Goal: Information Seeking & Learning: Learn about a topic

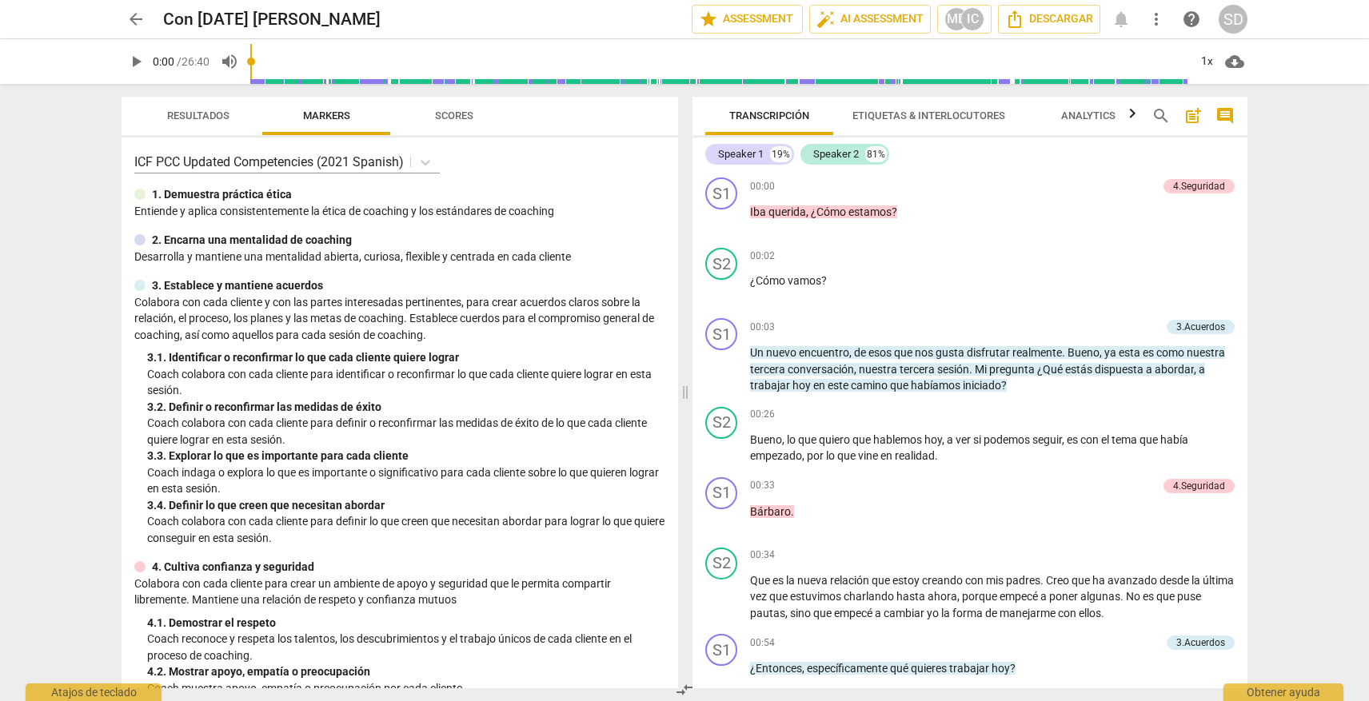
click at [133, 17] on span "arrow_back" at bounding box center [135, 19] width 19 height 19
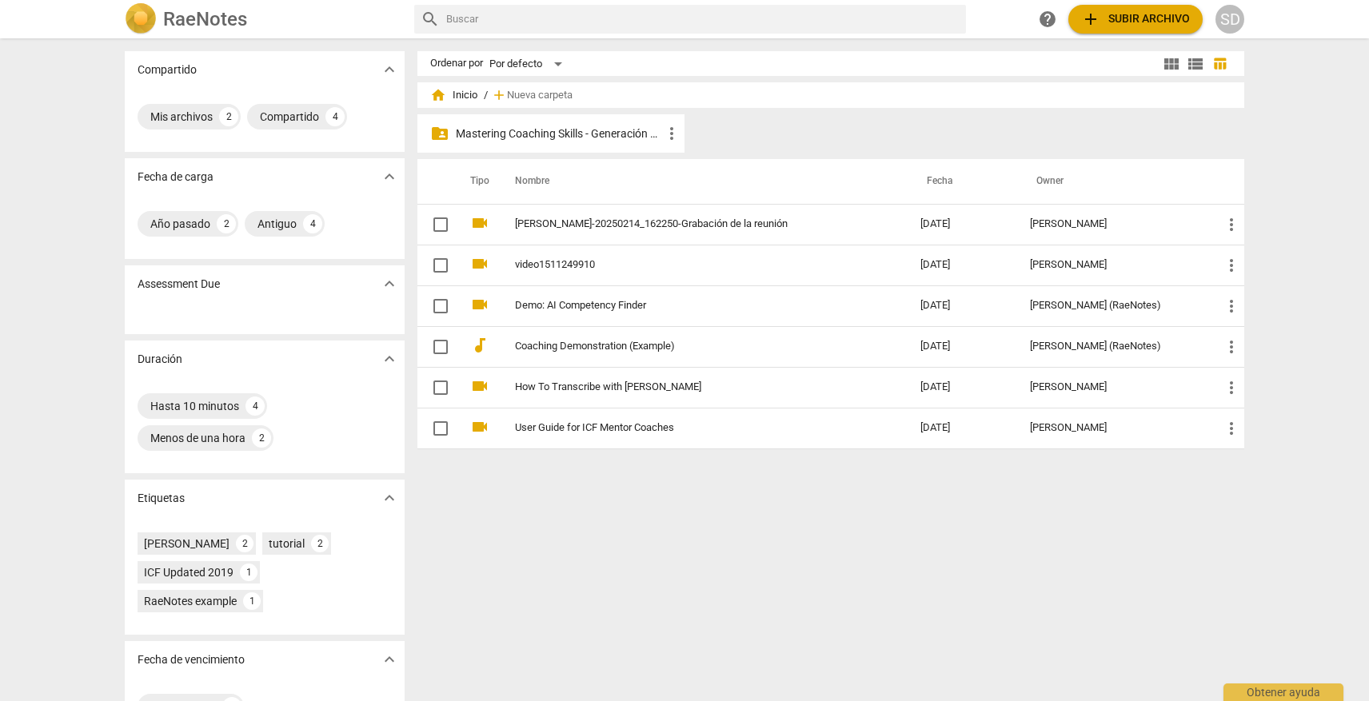
click at [550, 134] on p "Mastering Coaching Skills - Generación 31" at bounding box center [559, 134] width 206 height 17
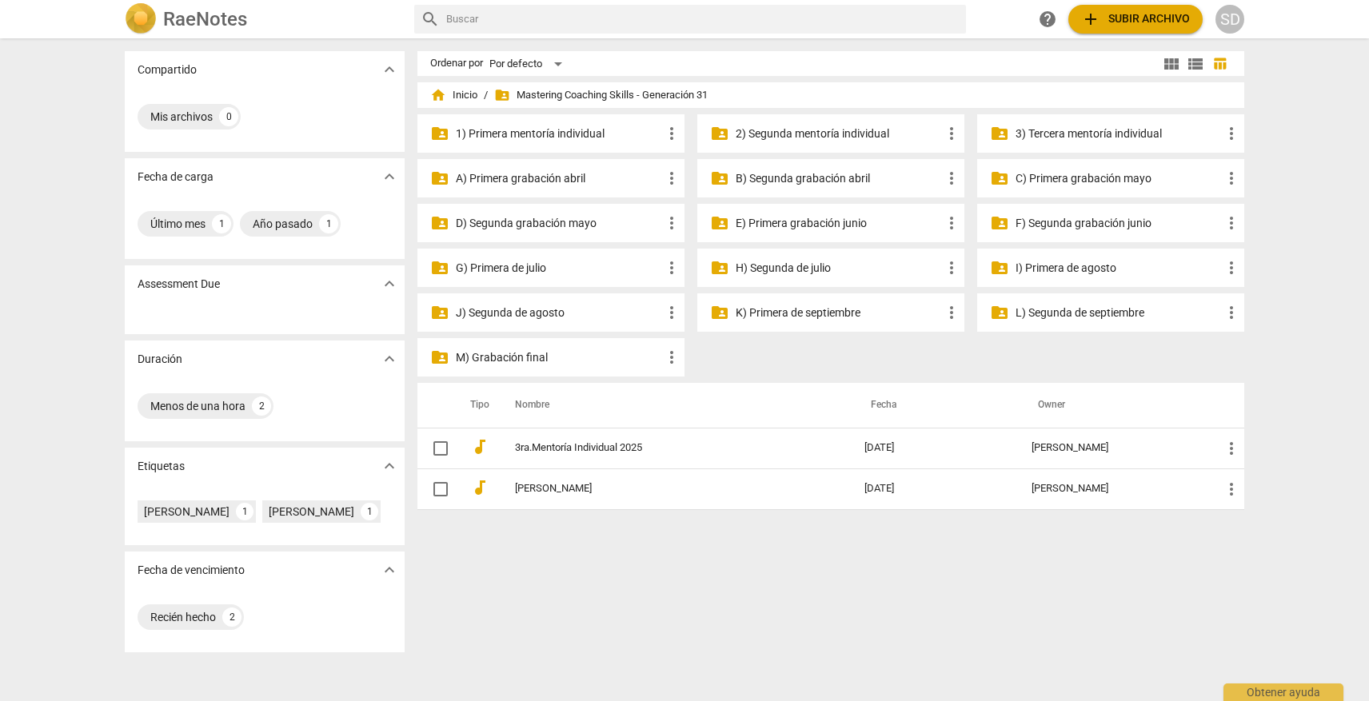
click at [1098, 136] on p "3) Tercera mentoría individual" at bounding box center [1118, 134] width 206 height 17
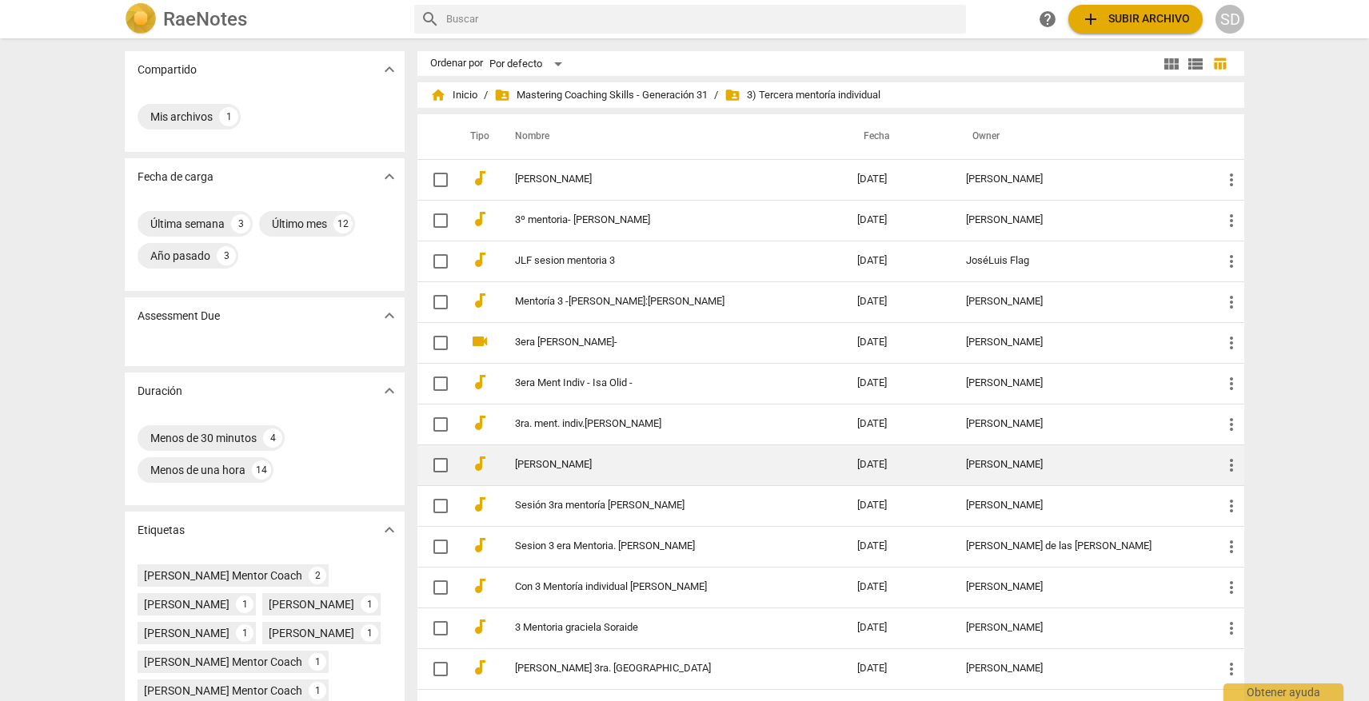
scroll to position [21, 0]
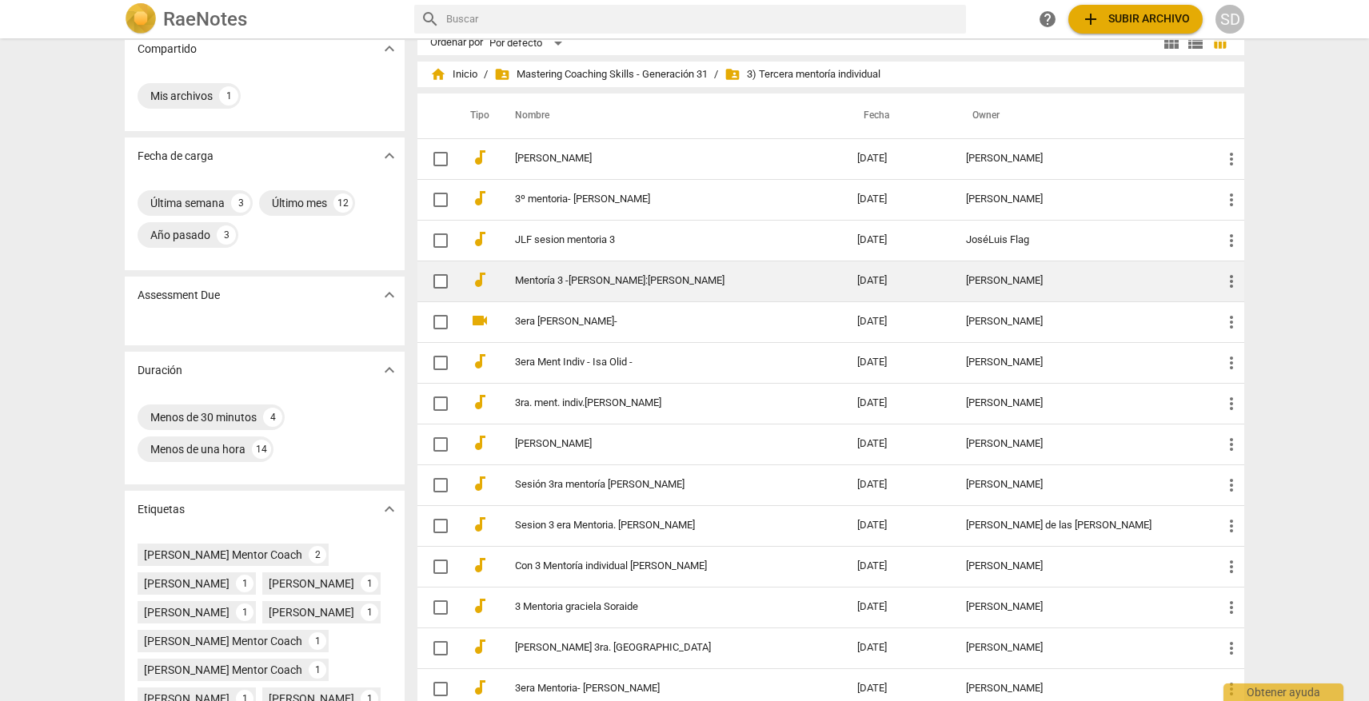
click at [676, 283] on link "Mentoría 3 -[PERSON_NAME]:[PERSON_NAME]" at bounding box center [657, 281] width 285 height 12
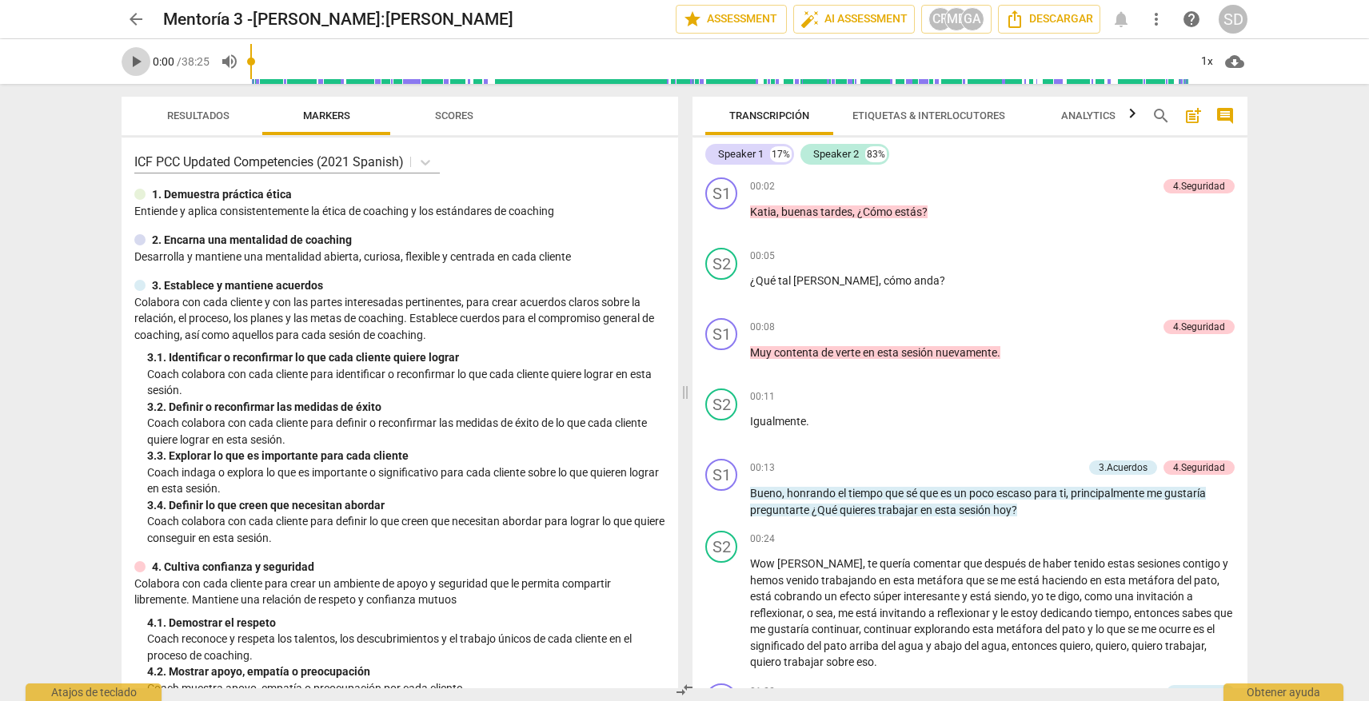
click at [138, 56] on span "play_arrow" at bounding box center [135, 61] width 19 height 19
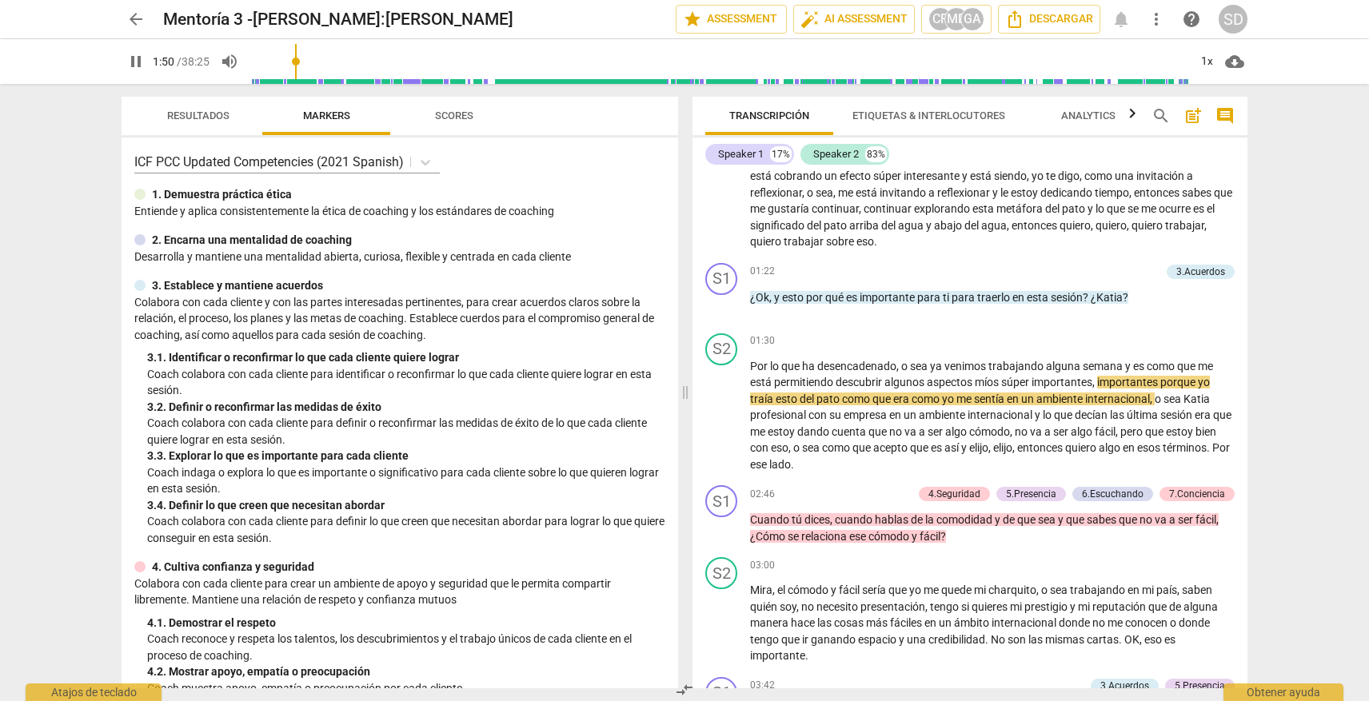
scroll to position [429, 0]
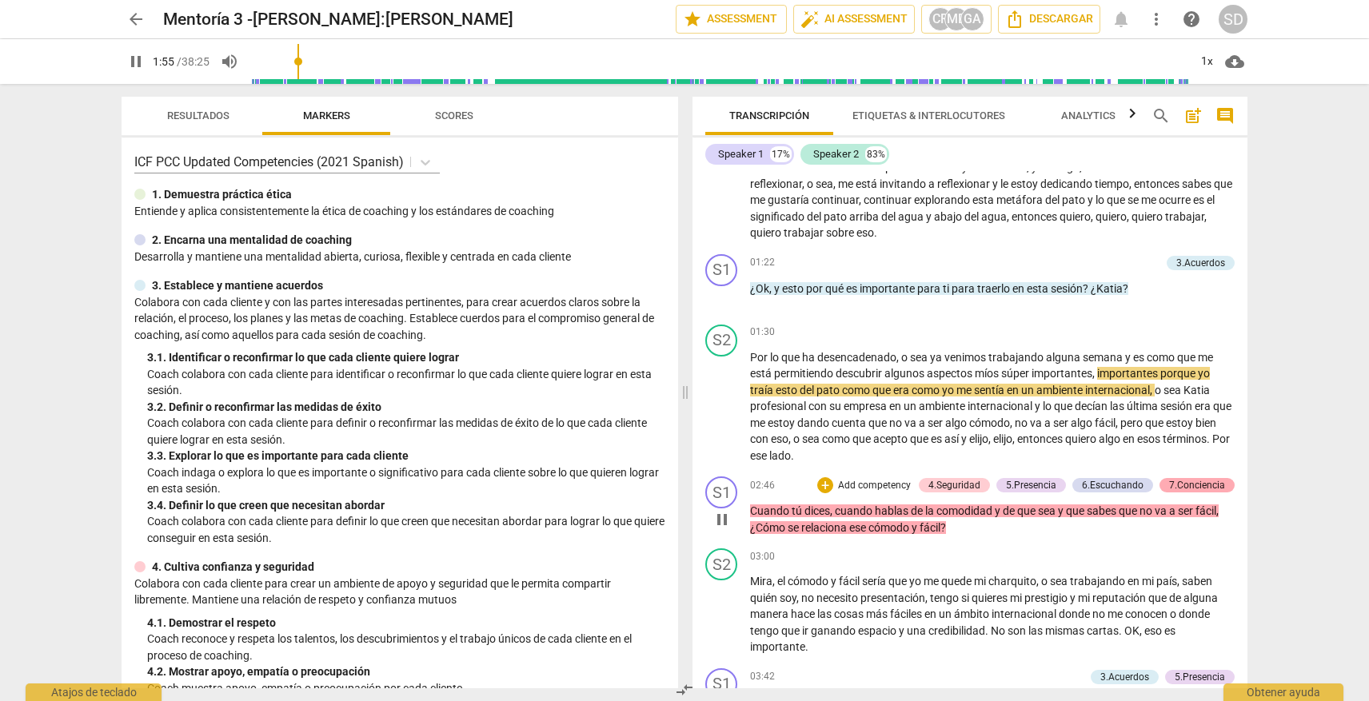
click at [1213, 481] on div "7.Conciencia" at bounding box center [1197, 485] width 56 height 14
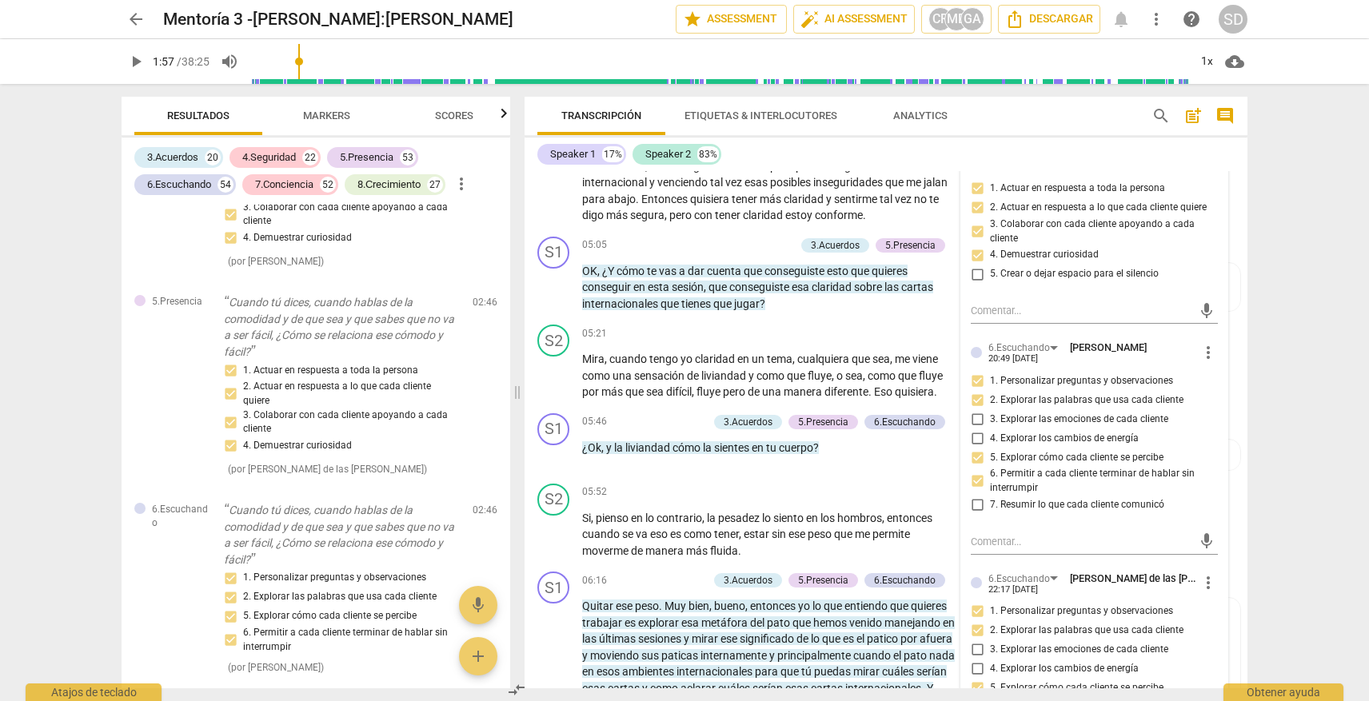
scroll to position [1162, 0]
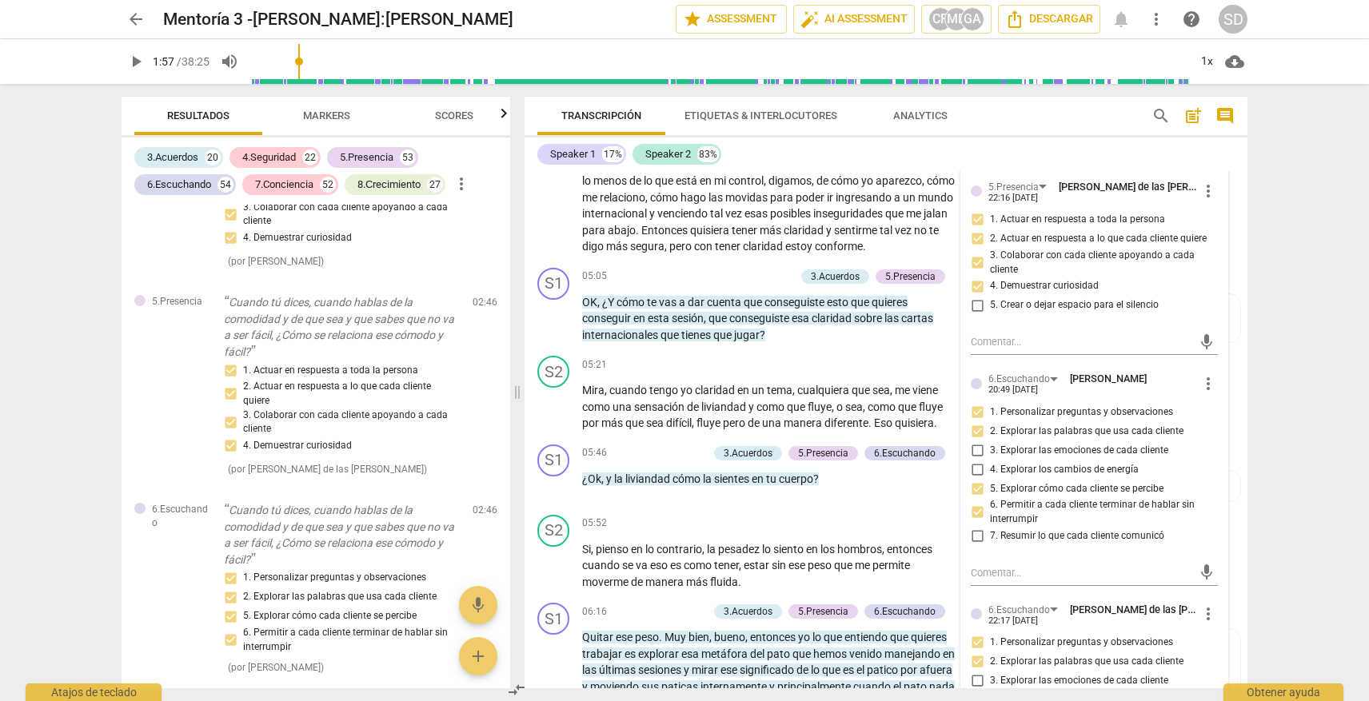
click at [137, 58] on span "play_arrow" at bounding box center [135, 61] width 19 height 19
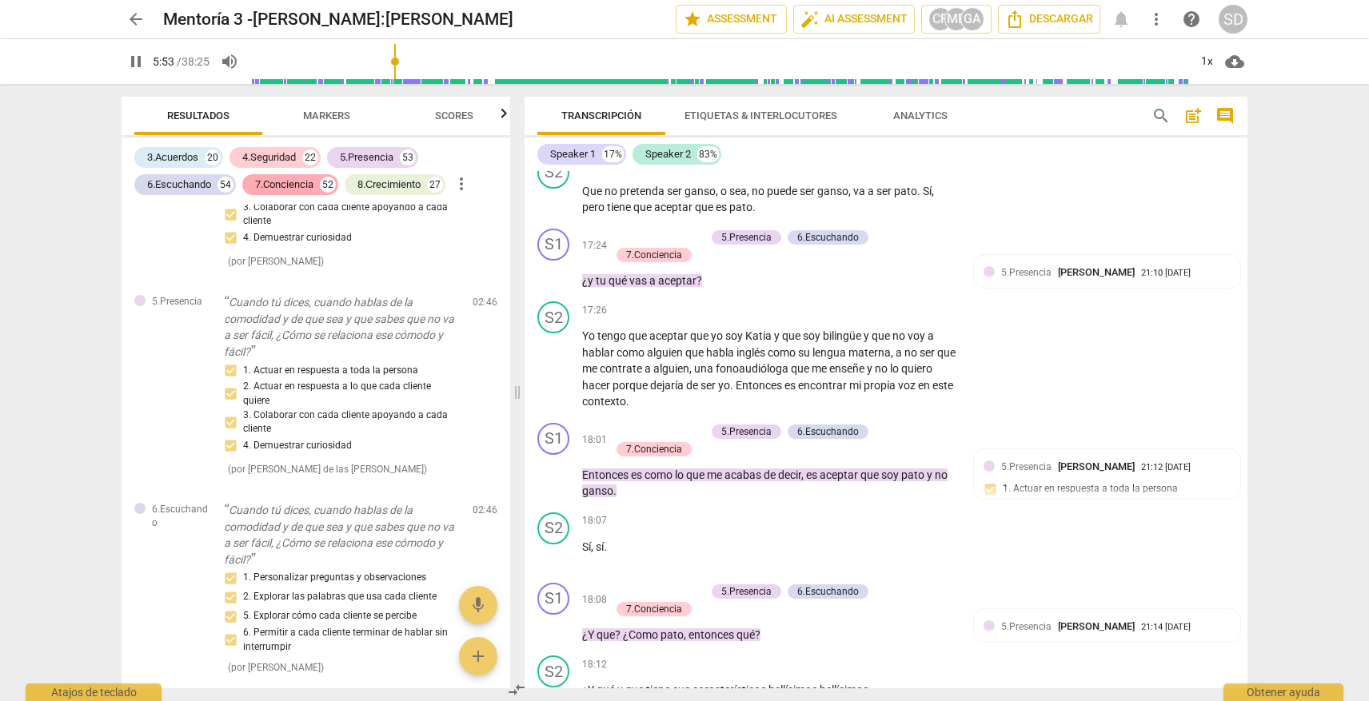
scroll to position [3184, 0]
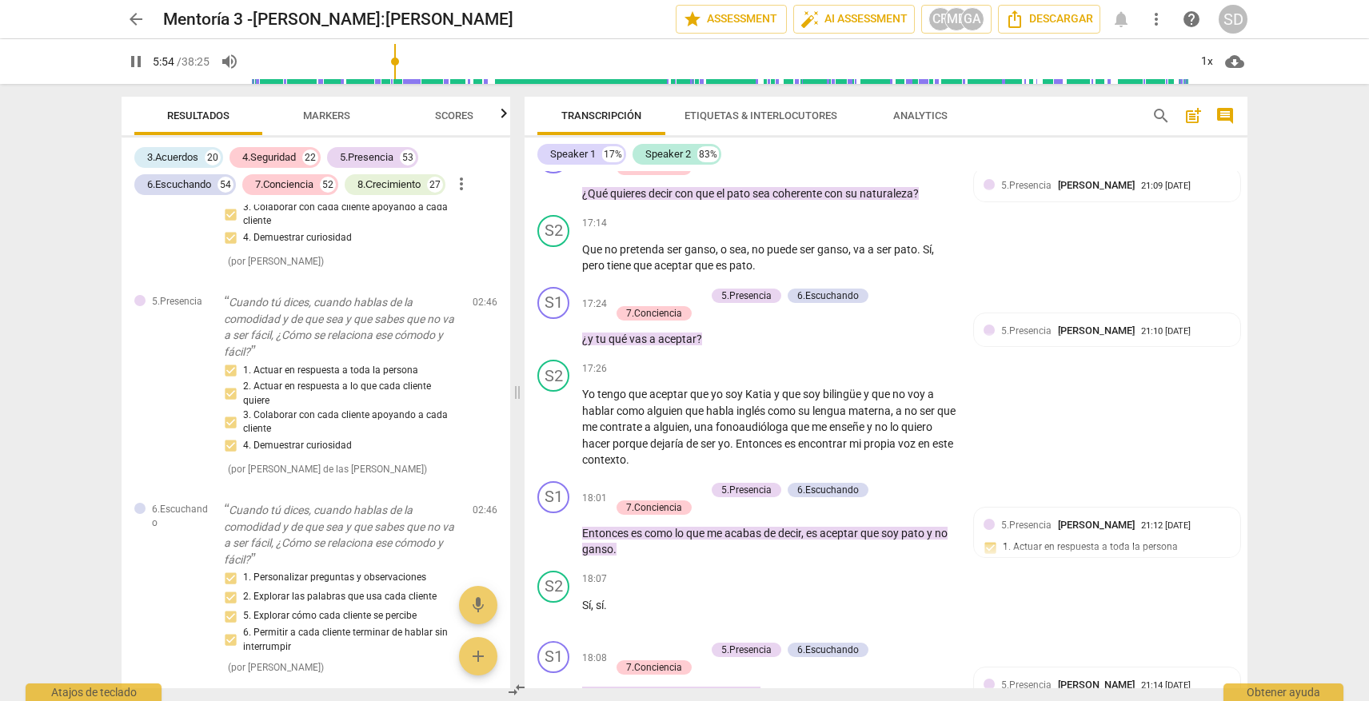
type input "355"
click at [142, 15] on span "arrow_back" at bounding box center [135, 19] width 19 height 19
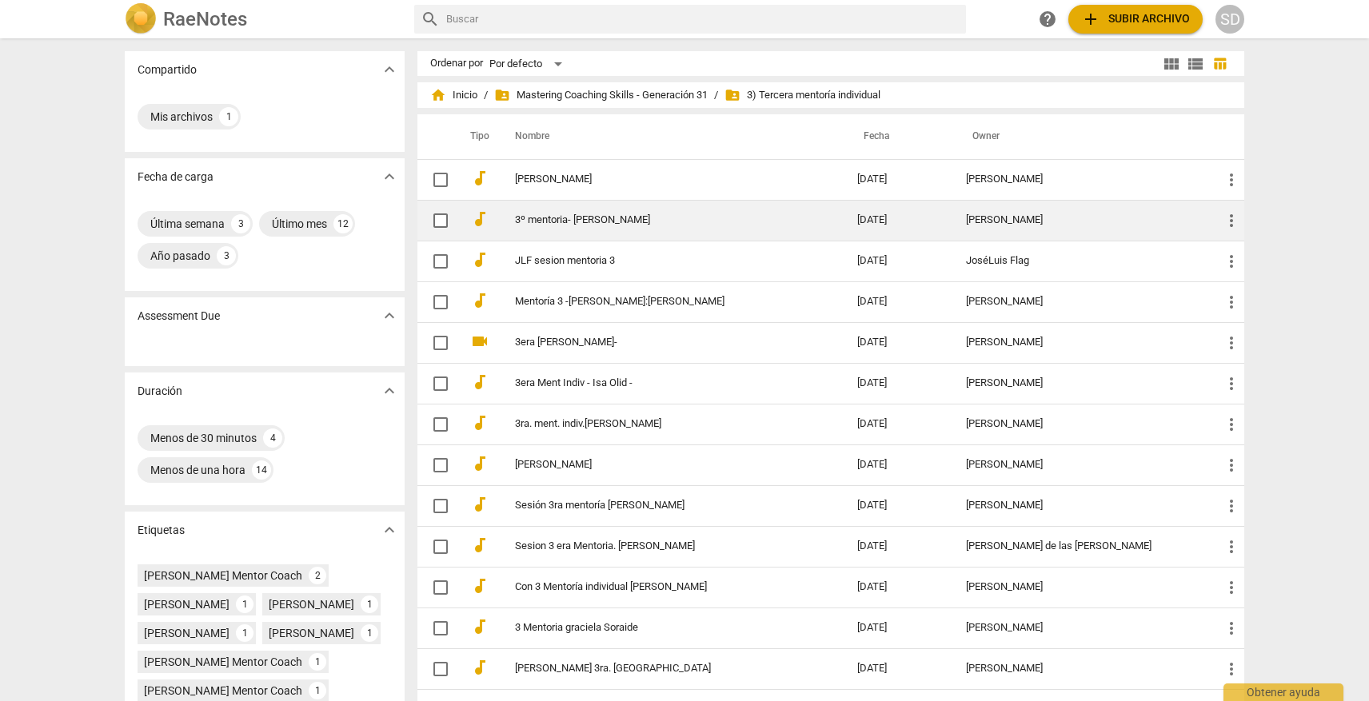
click at [576, 221] on link "3º mentoria- [PERSON_NAME]" at bounding box center [657, 220] width 285 height 12
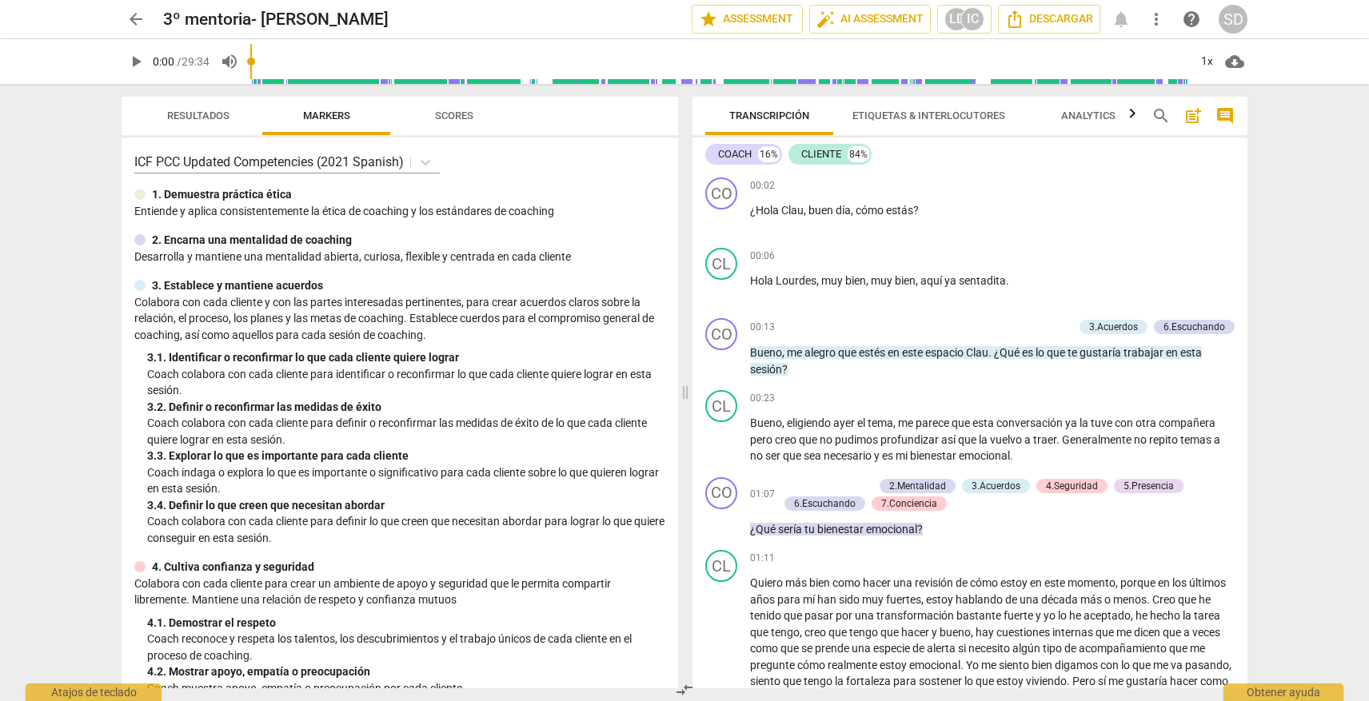
click at [134, 62] on span "play_arrow" at bounding box center [135, 61] width 19 height 19
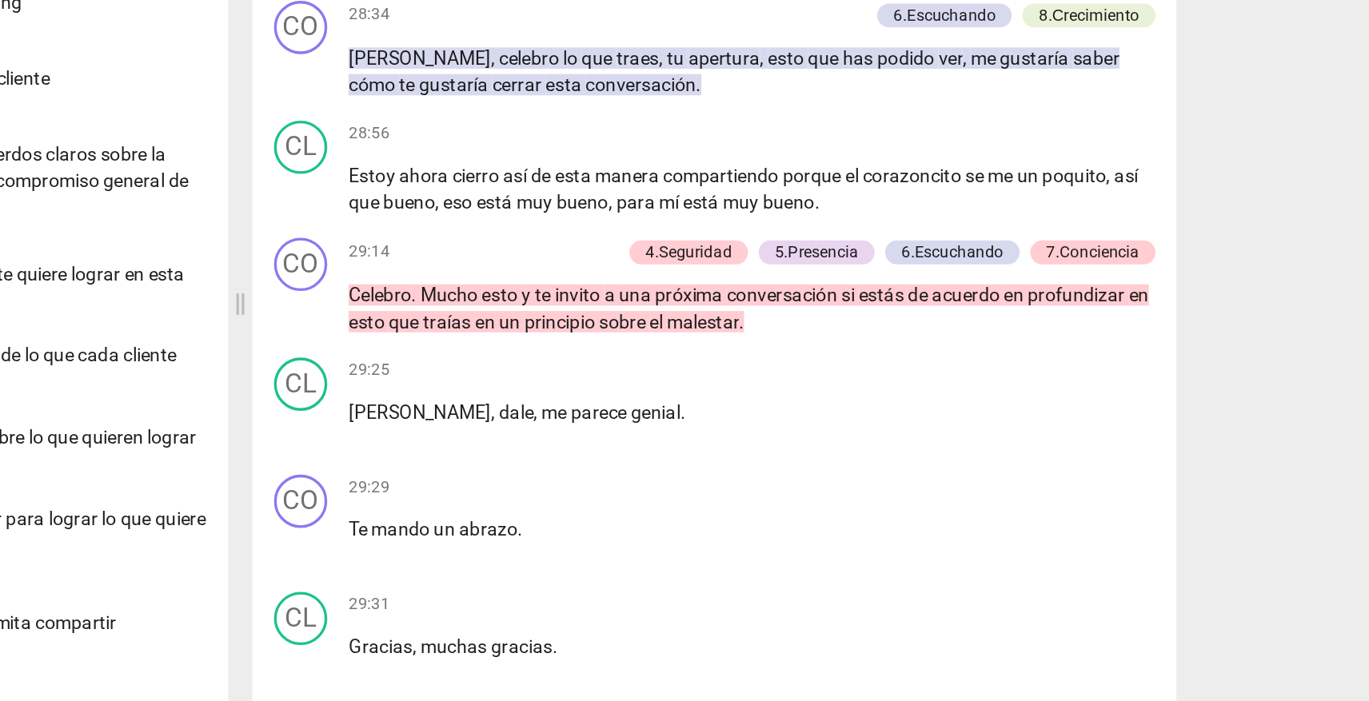
scroll to position [5265, 0]
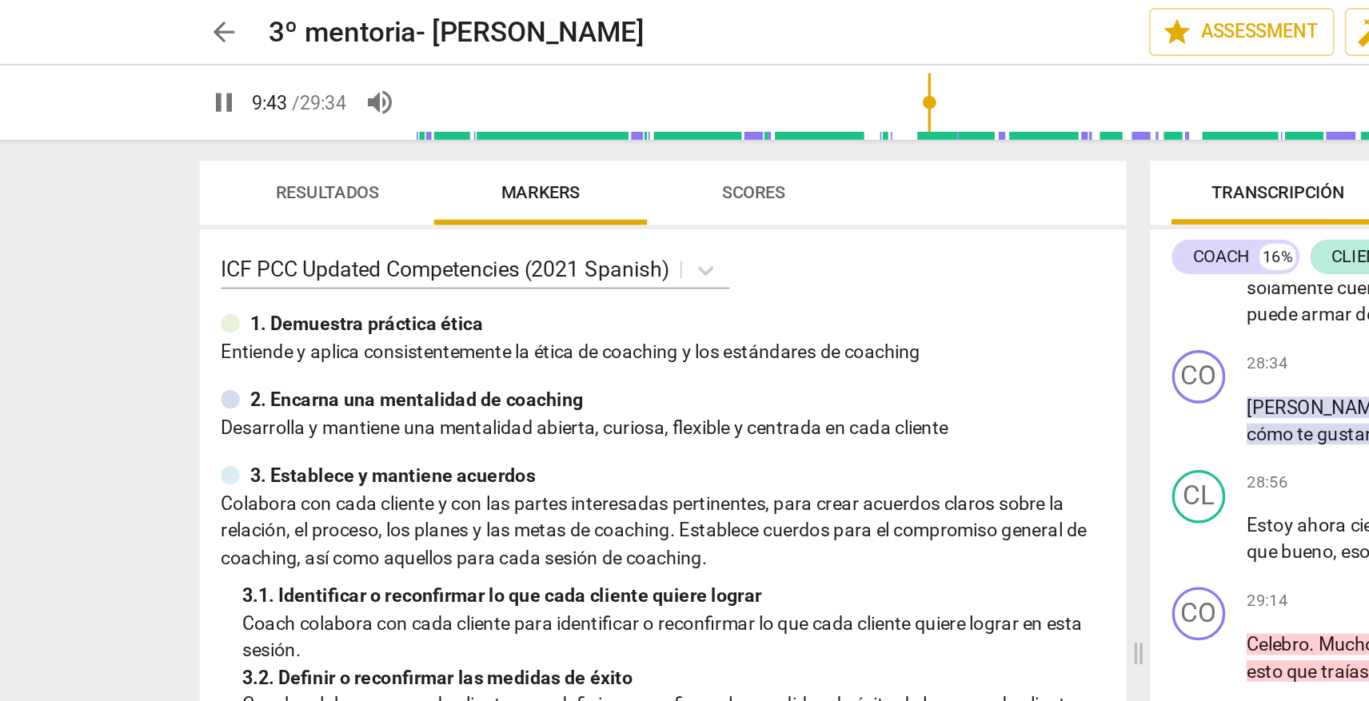
click at [134, 61] on span "pause" at bounding box center [135, 61] width 19 height 19
type input "584"
click at [134, 17] on span "arrow_back" at bounding box center [135, 19] width 19 height 19
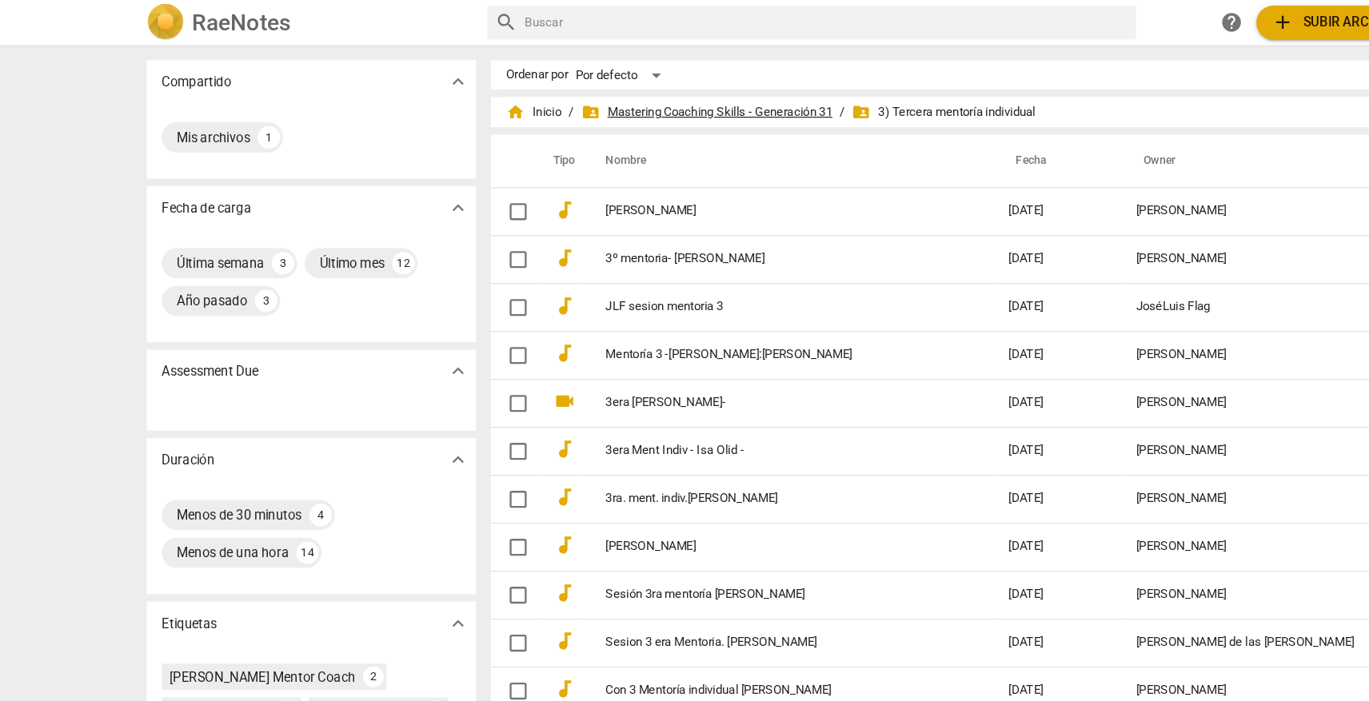
click at [665, 91] on span "folder_shared Mastering Coaching Skills - Generación 31" at bounding box center [600, 95] width 213 height 16
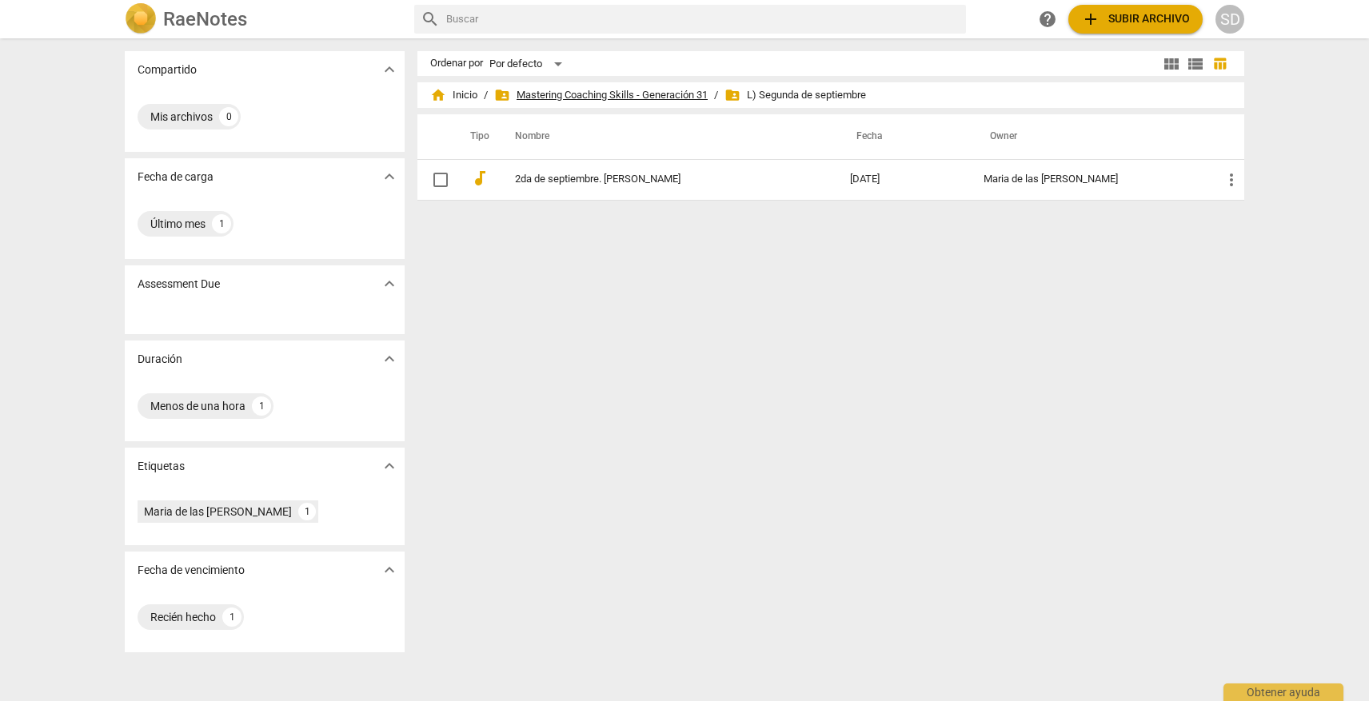
click at [663, 98] on span "folder_shared Mastering Coaching Skills - Generación 31" at bounding box center [600, 95] width 213 height 16
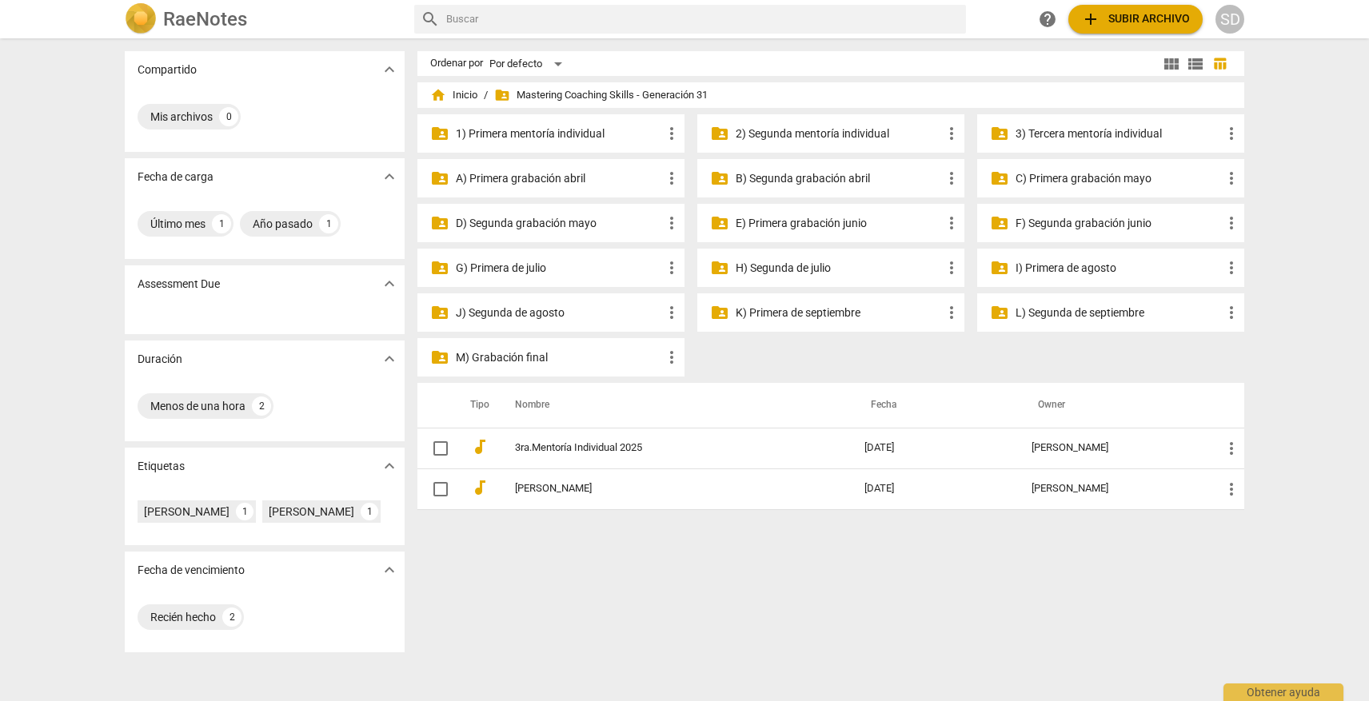
click at [1114, 309] on p "L) Segunda de septiembre" at bounding box center [1118, 313] width 206 height 17
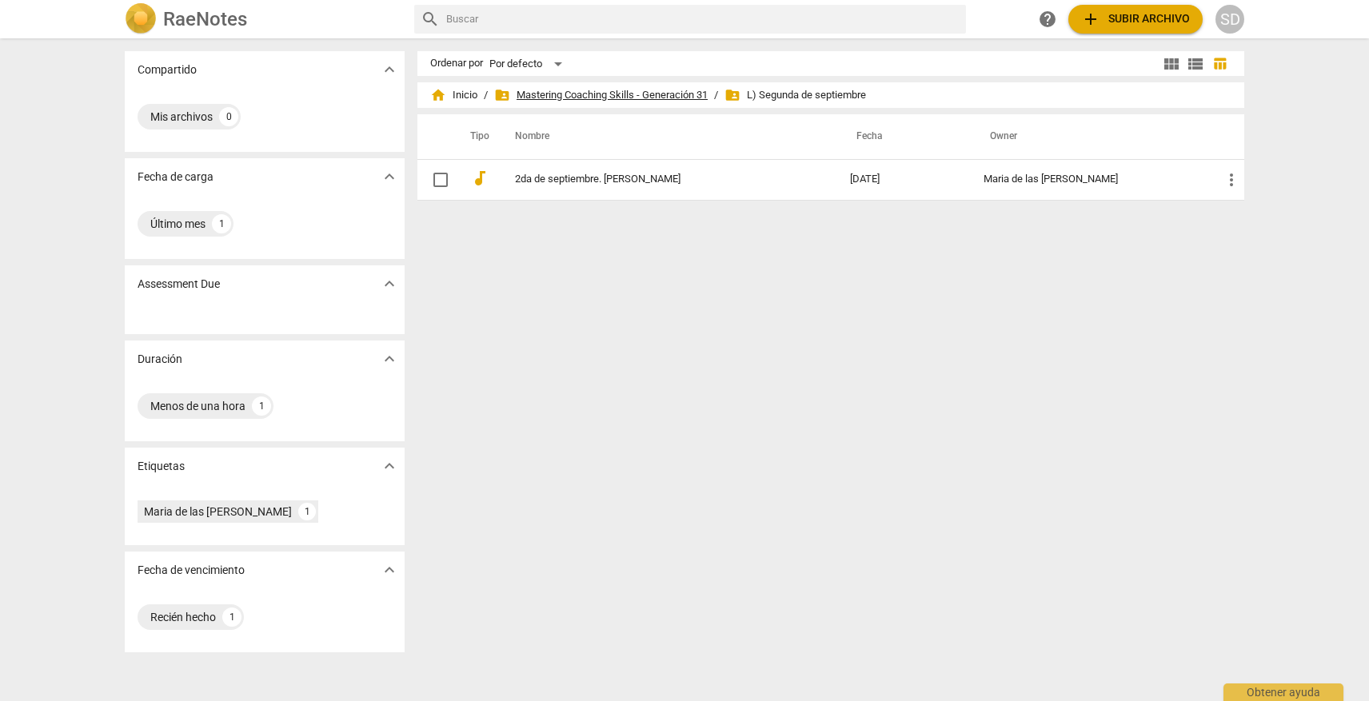
click at [612, 98] on span "folder_shared Mastering Coaching Skills - Generación 31" at bounding box center [600, 95] width 213 height 16
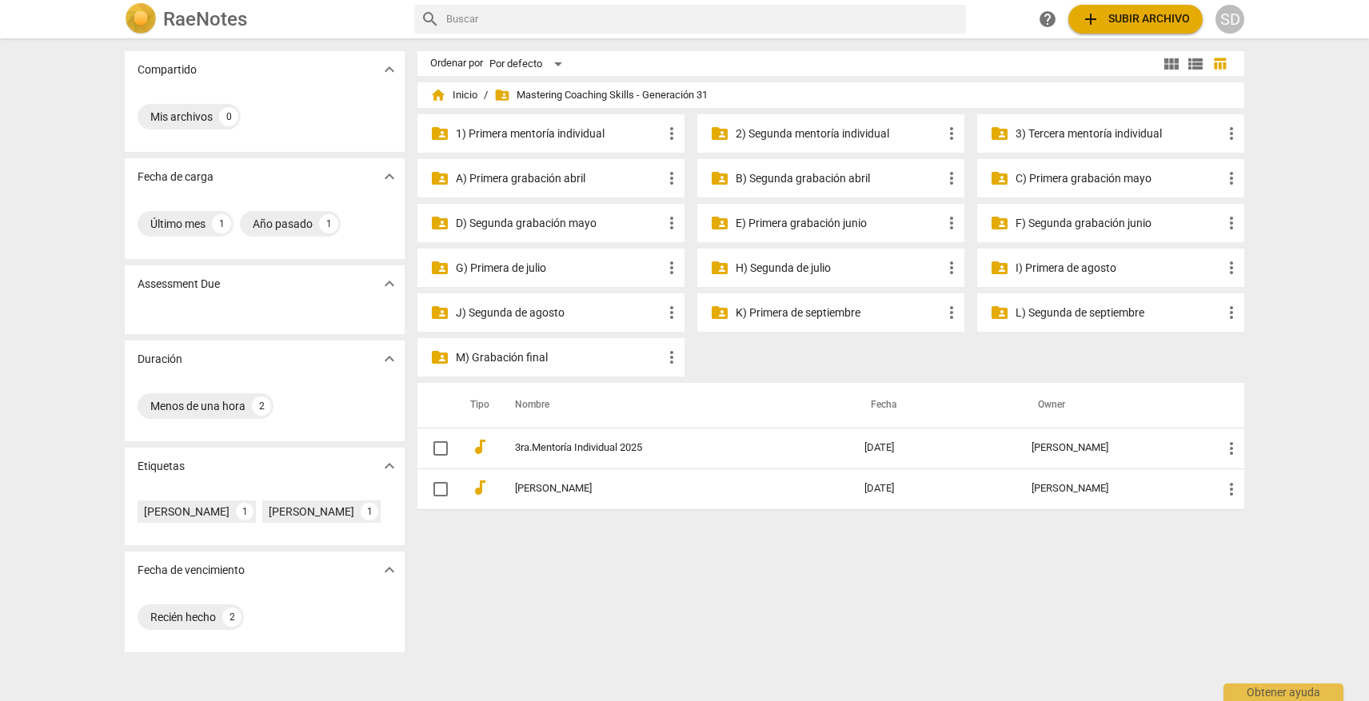
click at [504, 264] on p "G) Primera de julio" at bounding box center [559, 268] width 206 height 17
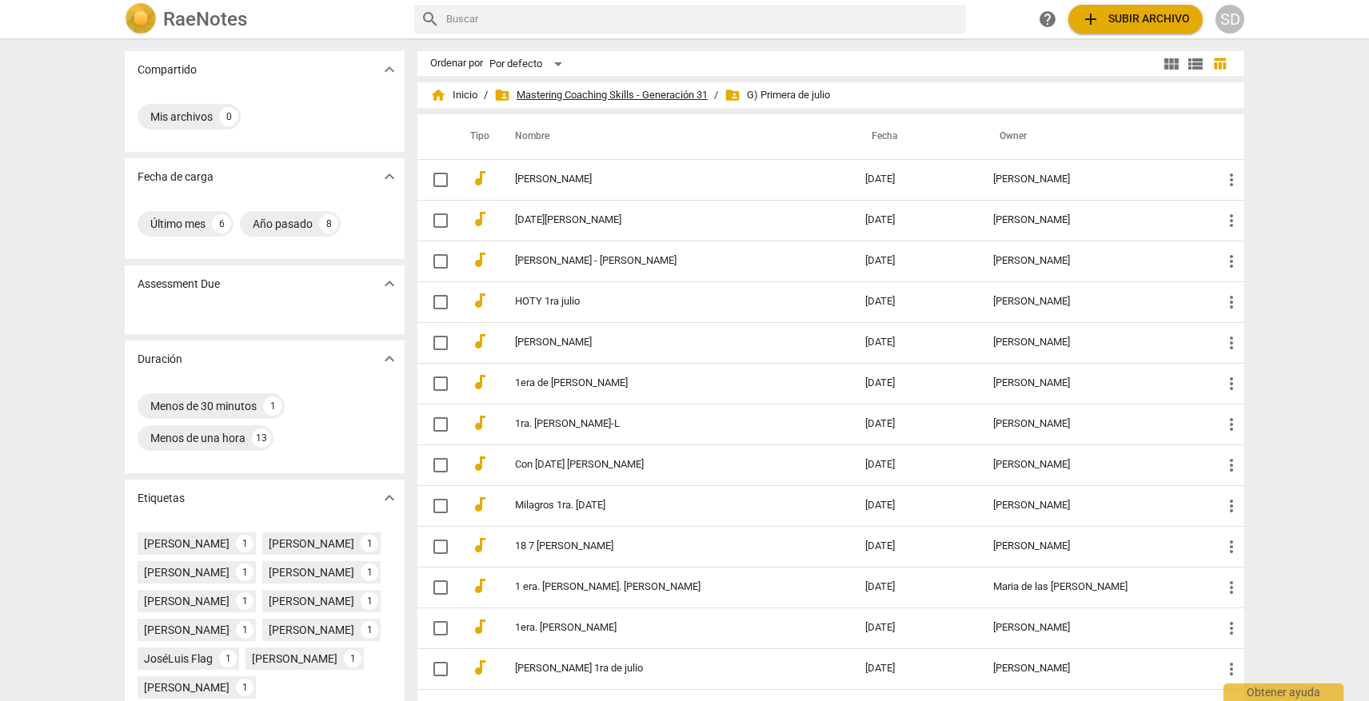
click at [679, 93] on span "folder_shared Mastering Coaching Skills - Generación 31" at bounding box center [600, 95] width 213 height 16
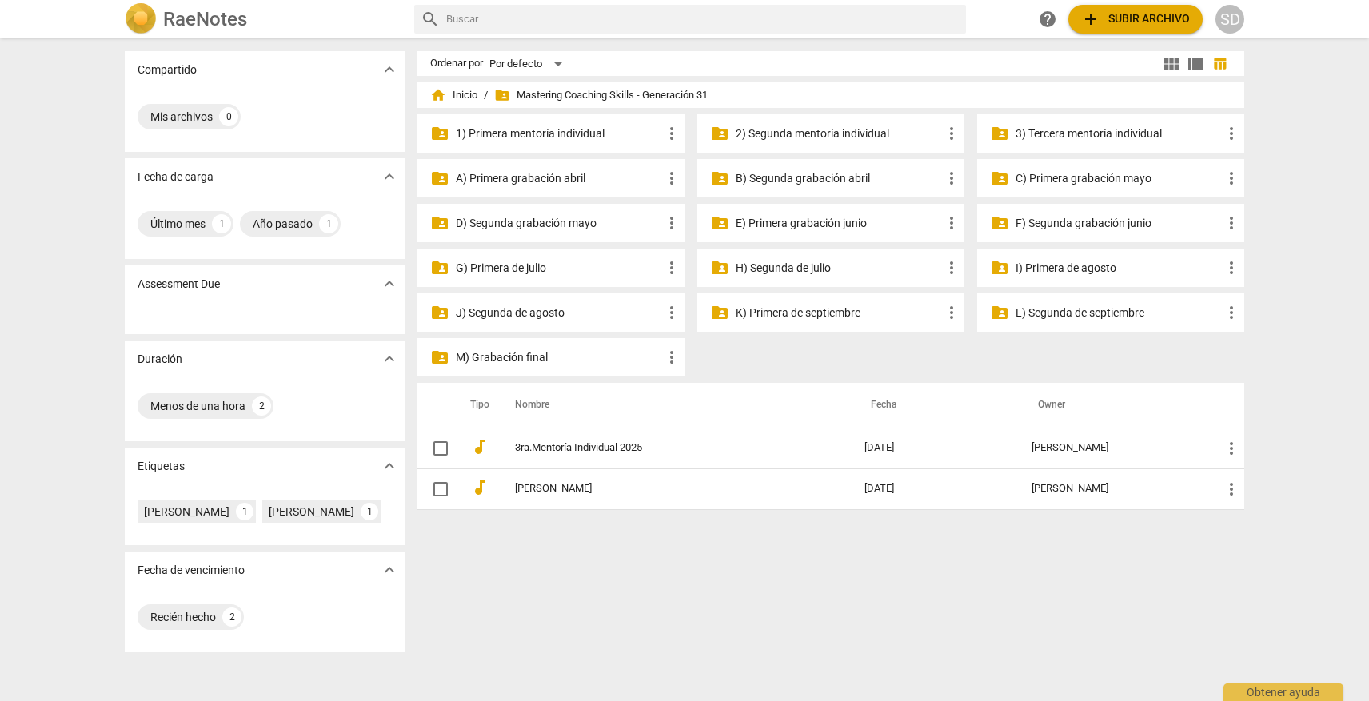
click at [1115, 223] on p "F) Segunda grabación junio" at bounding box center [1118, 223] width 206 height 17
click at [586, 221] on p "D) Segunda grabación mayo" at bounding box center [559, 223] width 206 height 17
click at [814, 217] on p "E) Primera grabación junio" at bounding box center [838, 223] width 206 height 17
click at [1090, 220] on p "F) Segunda grabación junio" at bounding box center [1118, 223] width 206 height 17
click at [565, 224] on p "D) Segunda grabación mayo" at bounding box center [559, 223] width 206 height 17
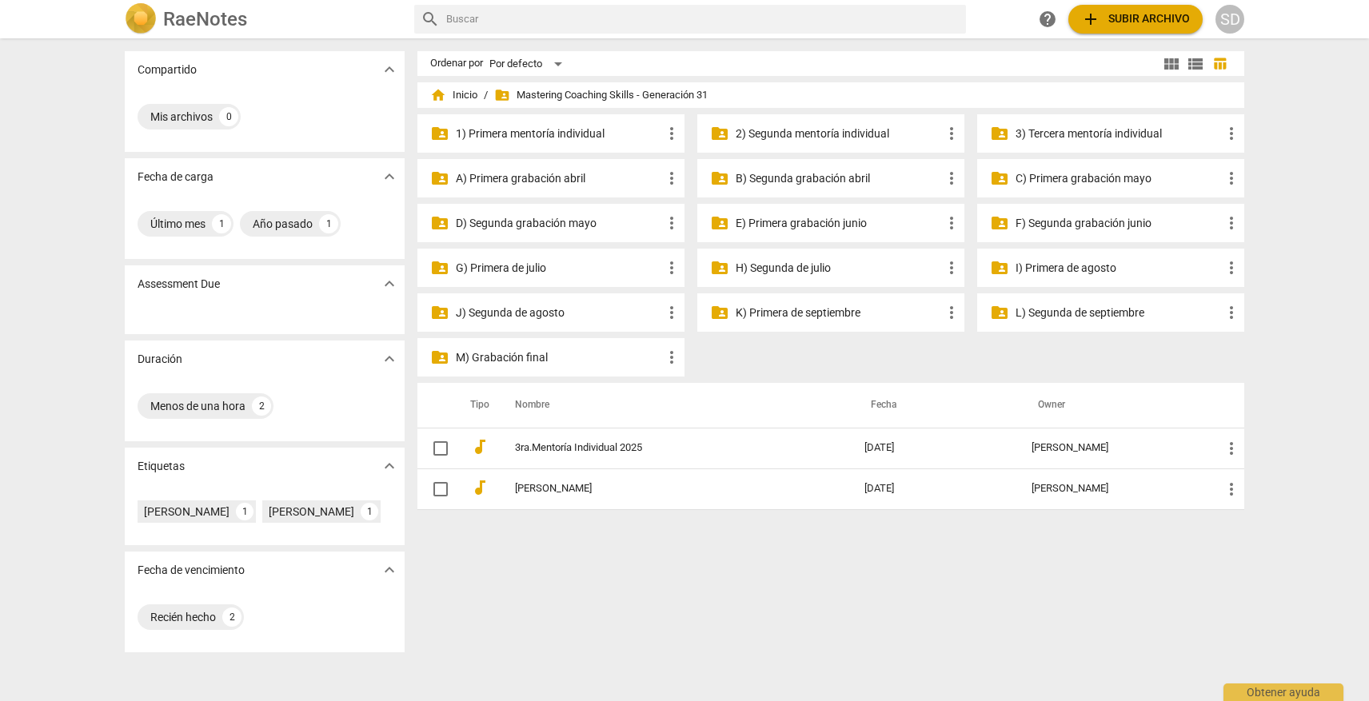
click at [847, 221] on p "E) Primera grabación junio" at bounding box center [838, 223] width 206 height 17
click at [833, 227] on p "E) Primera grabación junio" at bounding box center [838, 223] width 206 height 17
click at [1079, 267] on p "I) Primera de agosto" at bounding box center [1118, 268] width 206 height 17
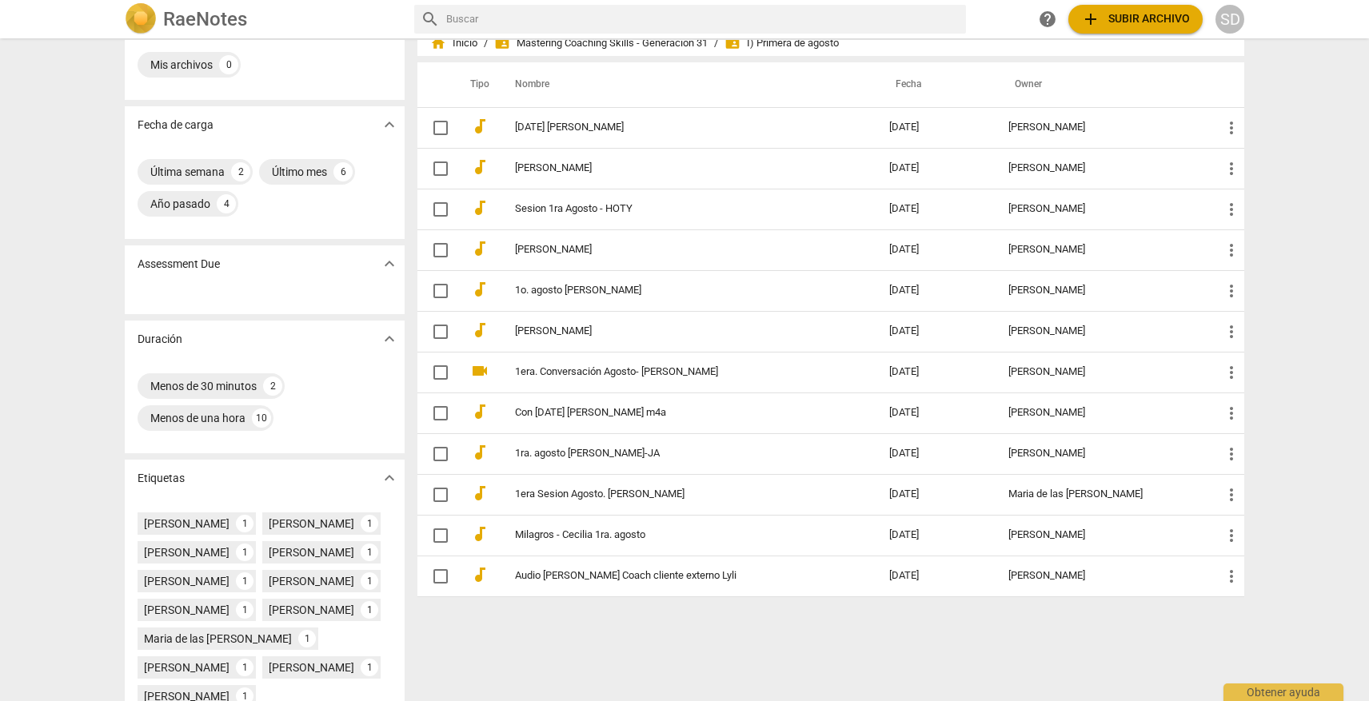
scroll to position [56, 0]
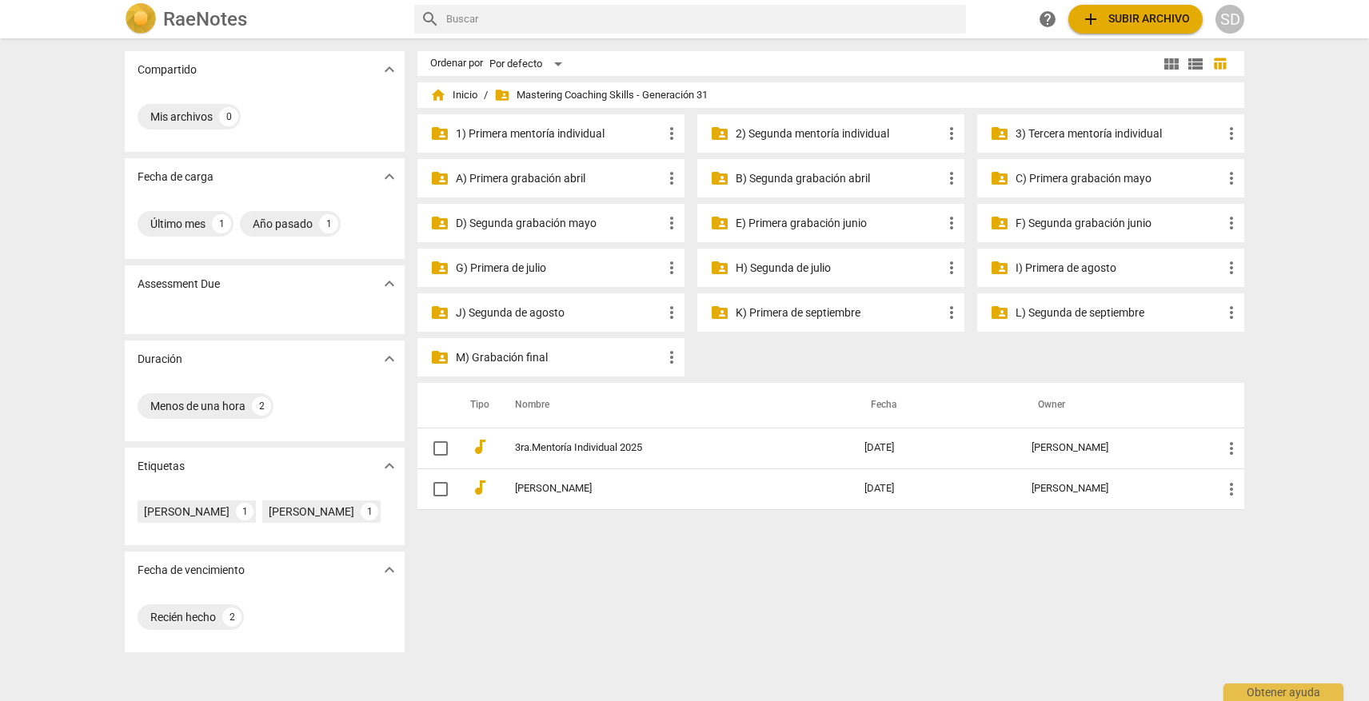
click at [544, 309] on p "J) Segunda de agosto" at bounding box center [559, 313] width 206 height 17
